Goal: Find specific page/section: Find specific page/section

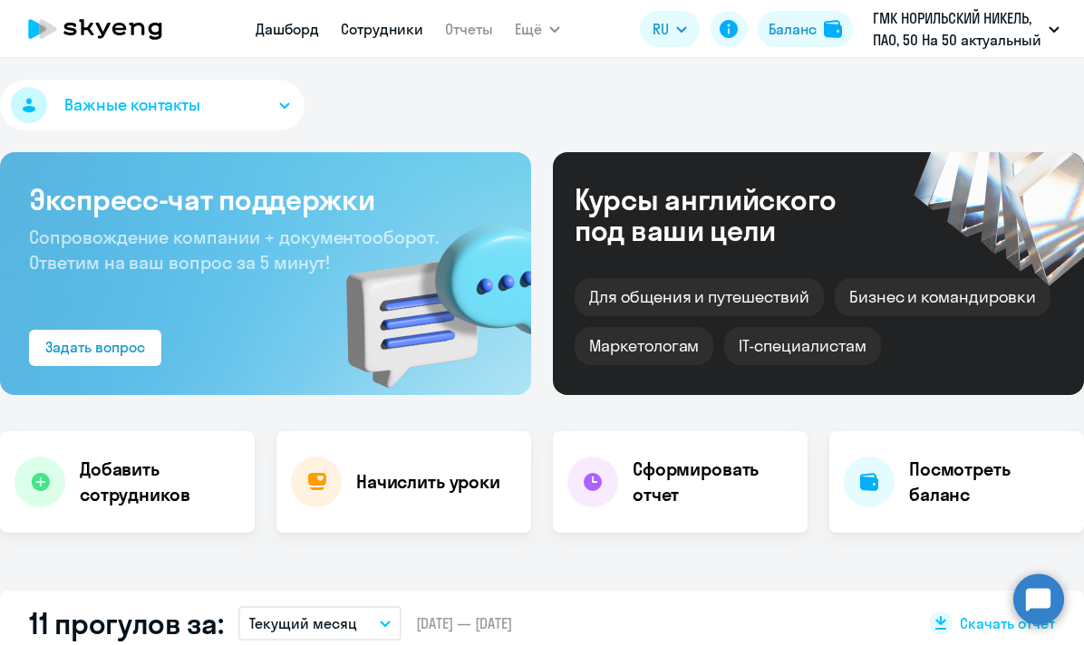
click at [389, 31] on link "Сотрудники" at bounding box center [382, 29] width 82 height 18
select select "30"
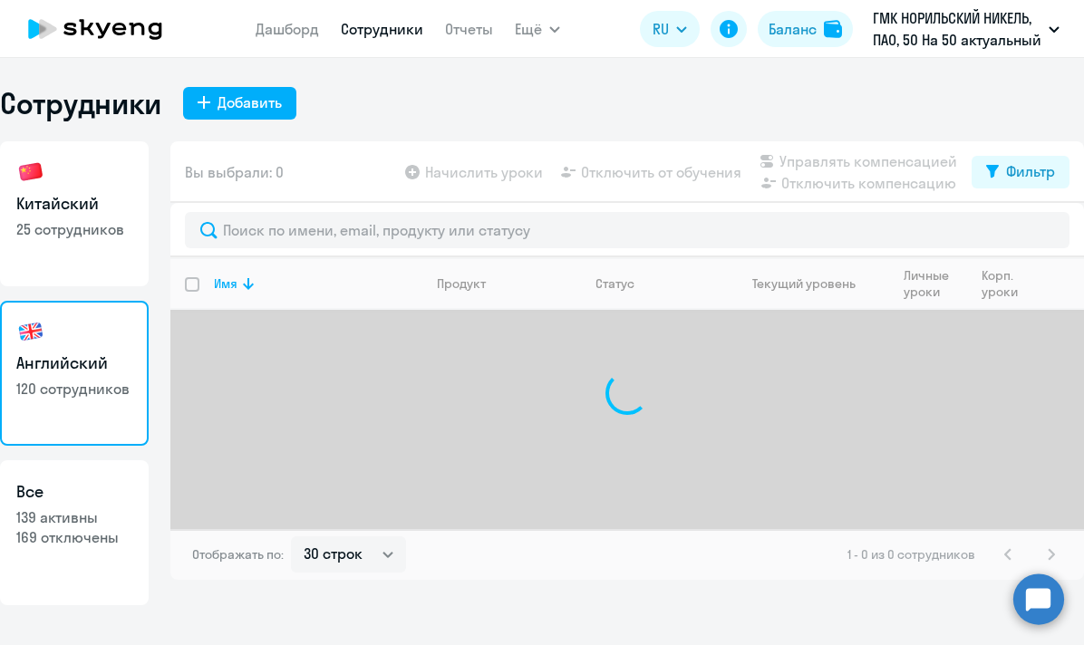
click at [82, 189] on link "Китайский 25 сотрудников" at bounding box center [74, 213] width 149 height 145
select select "30"
